Goal: Task Accomplishment & Management: Manage account settings

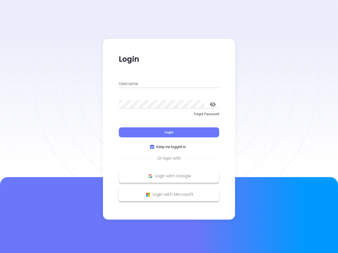
click at [169, 127] on div "Login" at bounding box center [169, 129] width 100 height 16
click at [169, 84] on input "Username" at bounding box center [169, 84] width 100 height 8
click at [213, 104] on icon "toggle password visibility" at bounding box center [213, 104] width 6 height 5
click at [169, 132] on span "Login" at bounding box center [168, 132] width 9 height 4
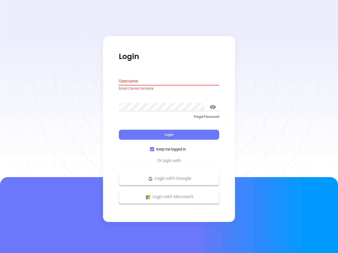
click at [169, 147] on span "Keep me logged in" at bounding box center [171, 150] width 34 height 6
click at [154, 148] on input "Keep me logged in" at bounding box center [152, 150] width 4 height 4
checkbox input "false"
click at [169, 176] on p "Login with Google" at bounding box center [168, 179] width 95 height 8
click at [169, 195] on p "Login with Microsoft" at bounding box center [168, 197] width 95 height 8
